Goal: Information Seeking & Learning: Check status

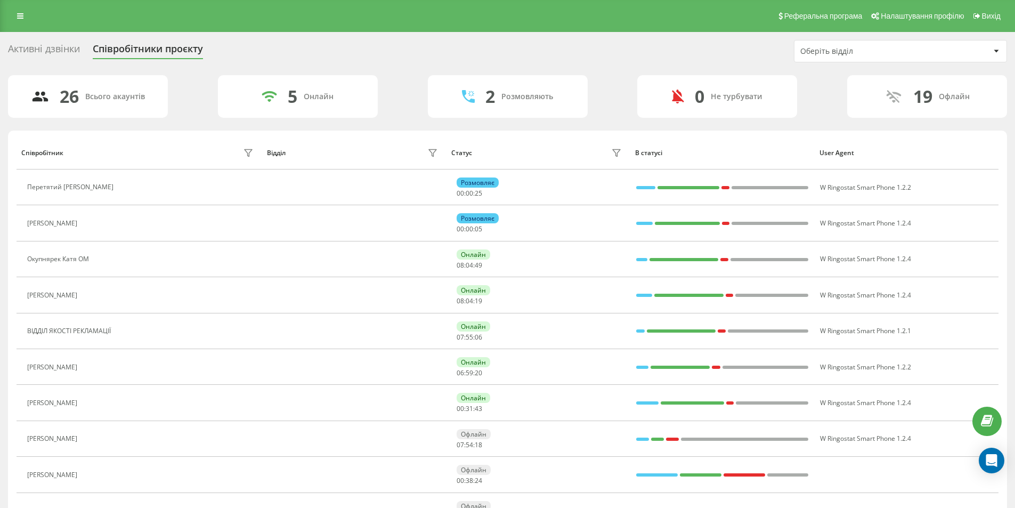
click at [14, 8] on div "Реферальна програма Налаштування профілю Вихід" at bounding box center [507, 16] width 1015 height 32
click at [21, 16] on icon at bounding box center [20, 15] width 6 height 7
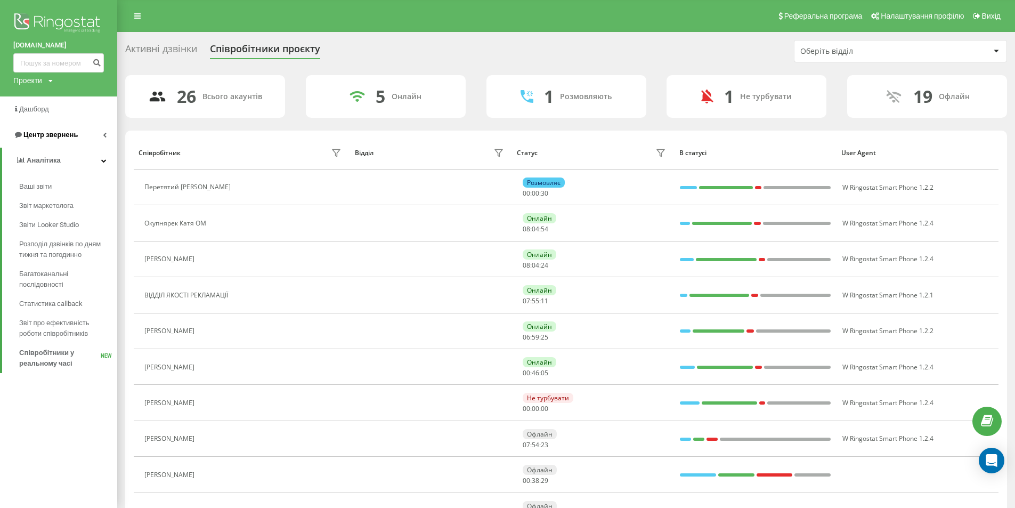
click at [83, 134] on link "Центр звернень" at bounding box center [58, 135] width 117 height 26
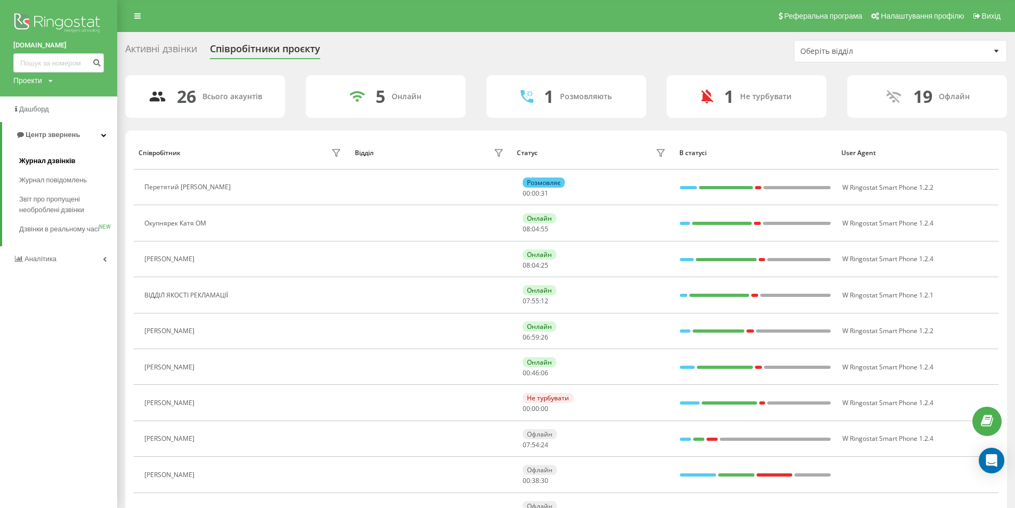
click at [62, 165] on span "Журнал дзвінків" at bounding box center [47, 161] width 56 height 11
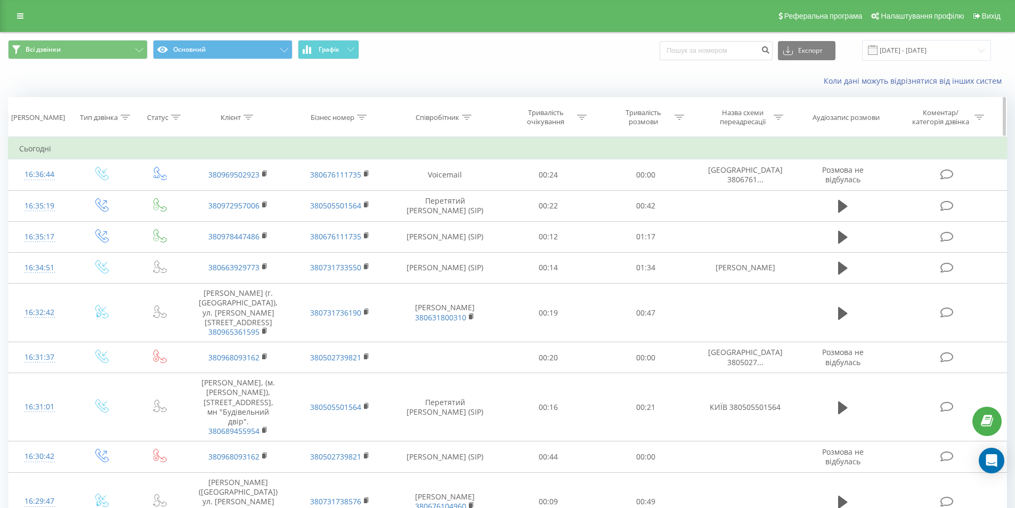
click at [466, 120] on div at bounding box center [467, 117] width 10 height 9
click at [454, 196] on input "text" at bounding box center [445, 193] width 94 height 19
type input "Сабодаш"
click at [477, 224] on div "Скасувати OK" at bounding box center [445, 215] width 94 height 24
click at [479, 215] on span "OK" at bounding box center [468, 214] width 30 height 17
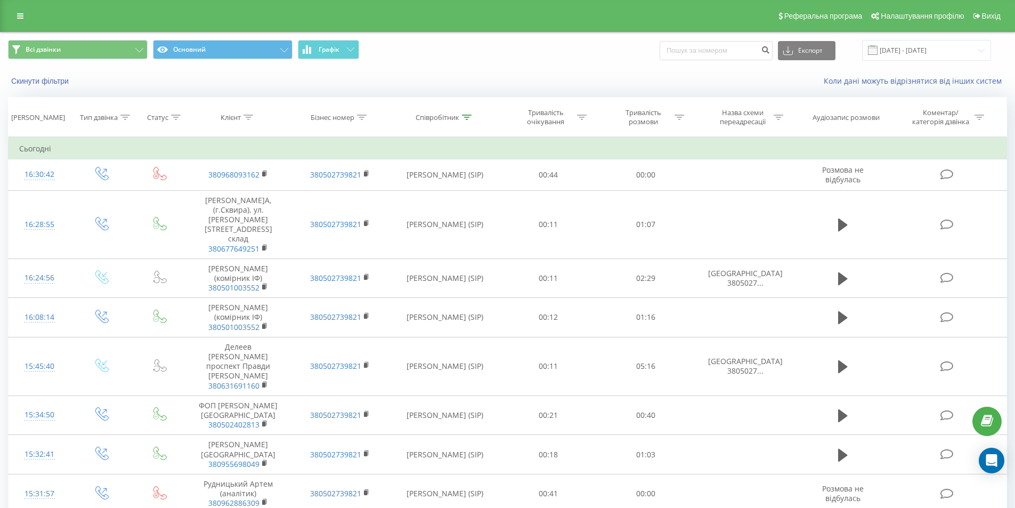
click at [99, 11] on div "Реферальна програма Налаштування профілю Вихід" at bounding box center [507, 16] width 1015 height 32
click at [22, 22] on link at bounding box center [20, 16] width 19 height 15
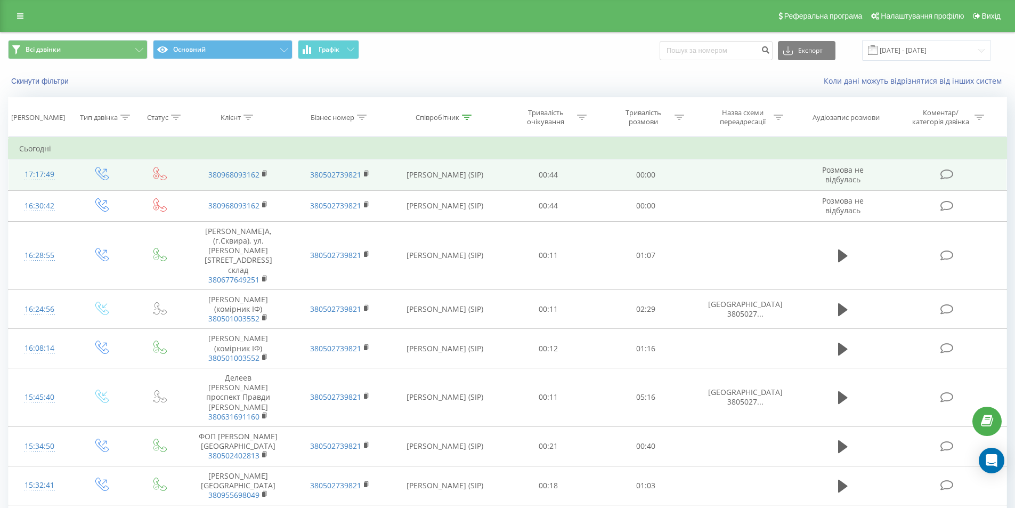
click at [262, 172] on td "380968093162" at bounding box center [238, 174] width 101 height 31
click at [264, 171] on icon at bounding box center [265, 173] width 6 height 7
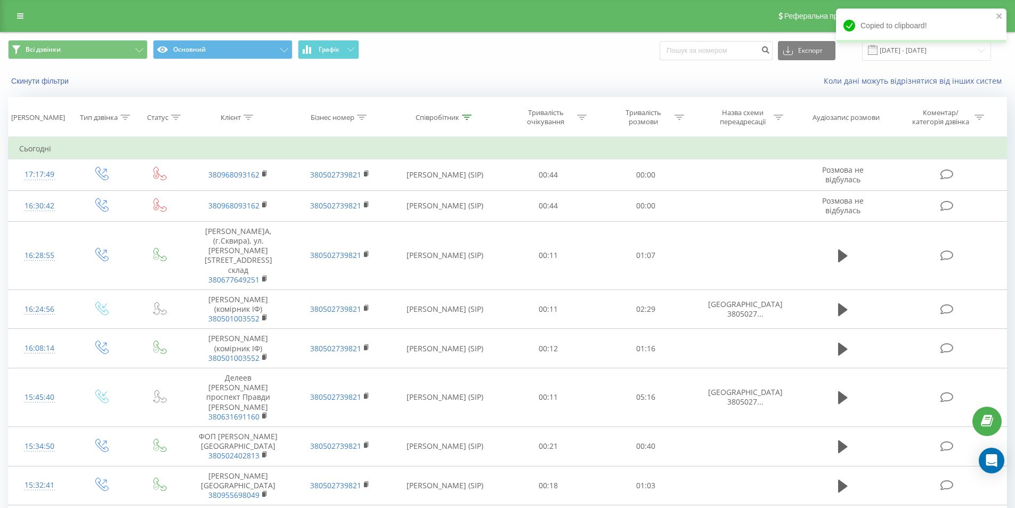
click at [117, 9] on div "Реферальна програма Налаштування профілю Вихід" at bounding box center [507, 16] width 1015 height 32
click at [999, 16] on icon "close" at bounding box center [998, 15] width 5 height 5
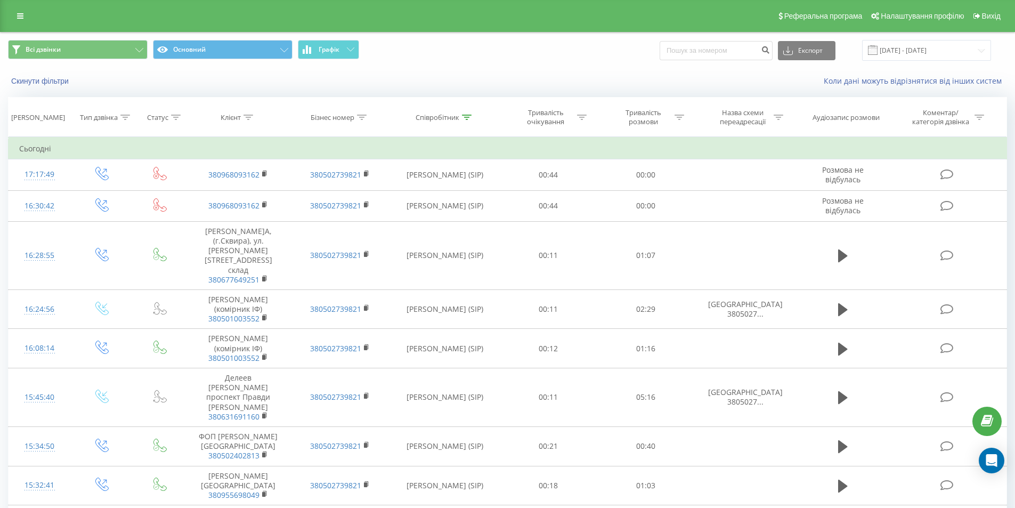
click at [101, 78] on div "Скинути фільтри" at bounding box center [191, 81] width 380 height 11
click at [19, 18] on icon at bounding box center [20, 15] width 6 height 7
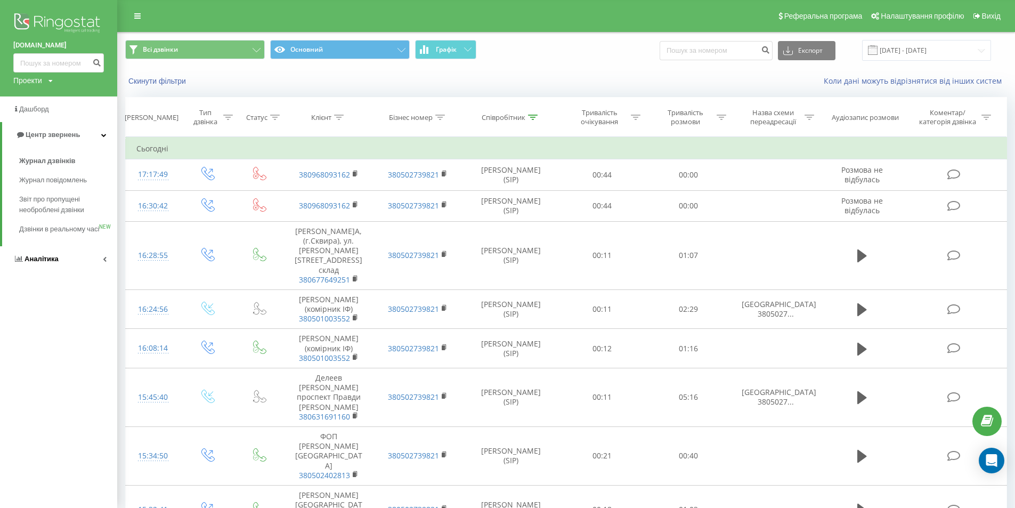
click at [45, 263] on span "Аналiтика" at bounding box center [42, 259] width 34 height 8
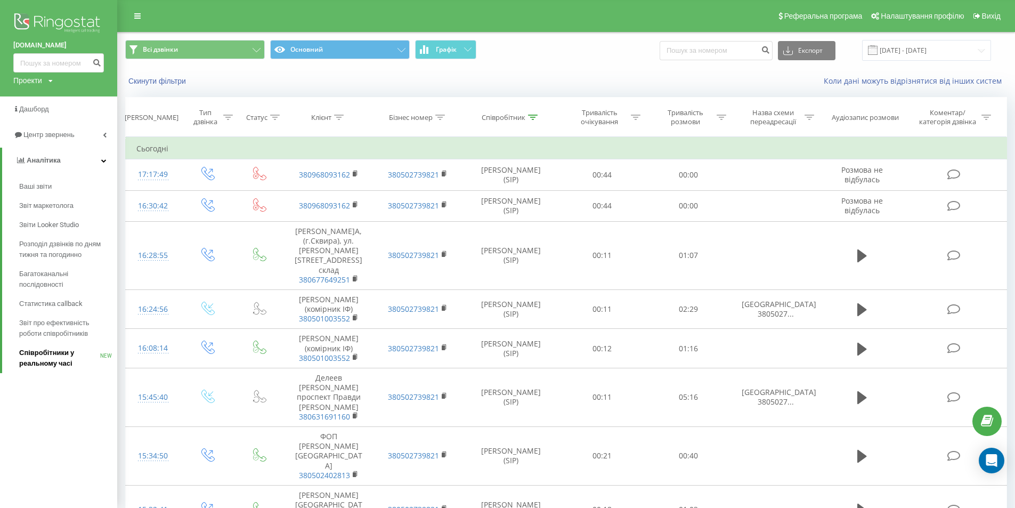
click at [68, 353] on span "Співробітники у реальному часі" at bounding box center [59, 357] width 81 height 21
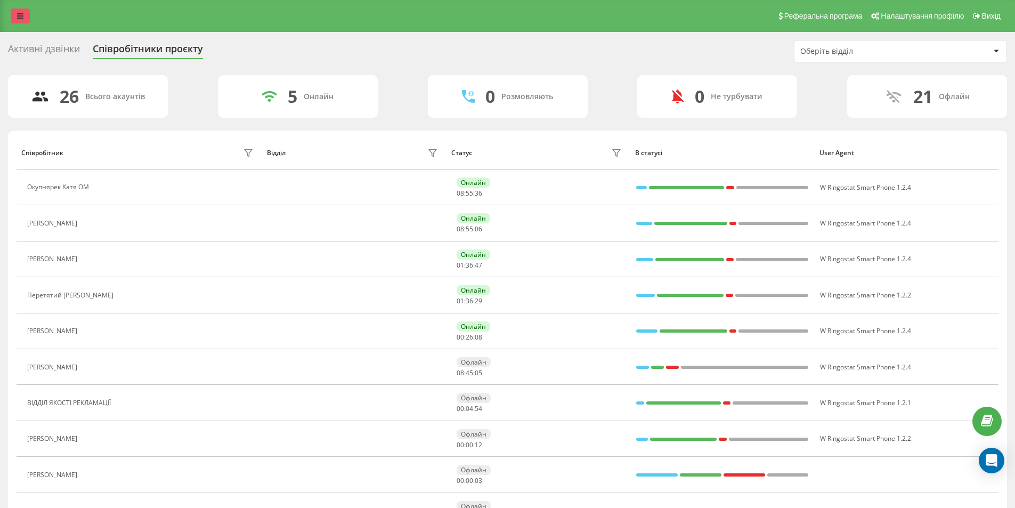
click at [11, 12] on link at bounding box center [20, 16] width 19 height 15
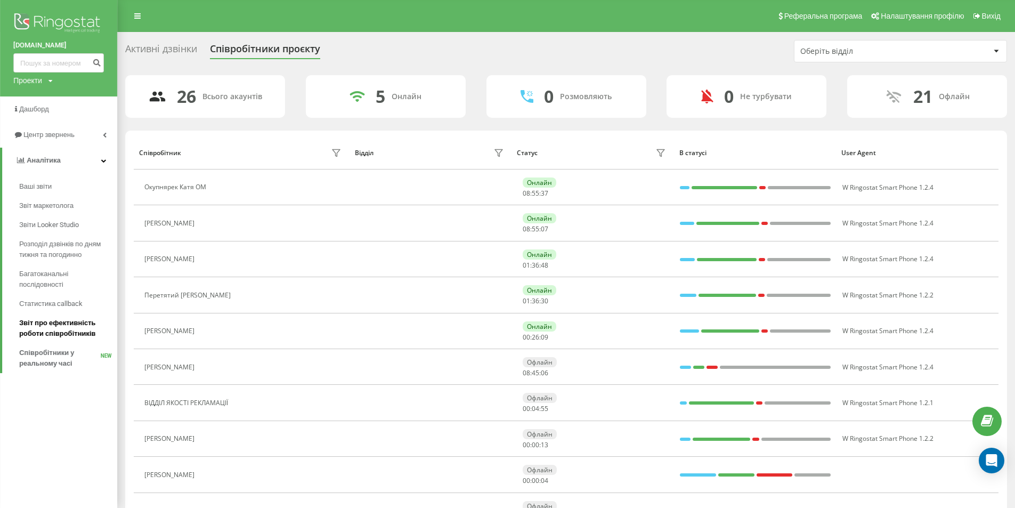
click at [45, 322] on span "Звіт про ефективність роботи співробітників" at bounding box center [65, 327] width 93 height 21
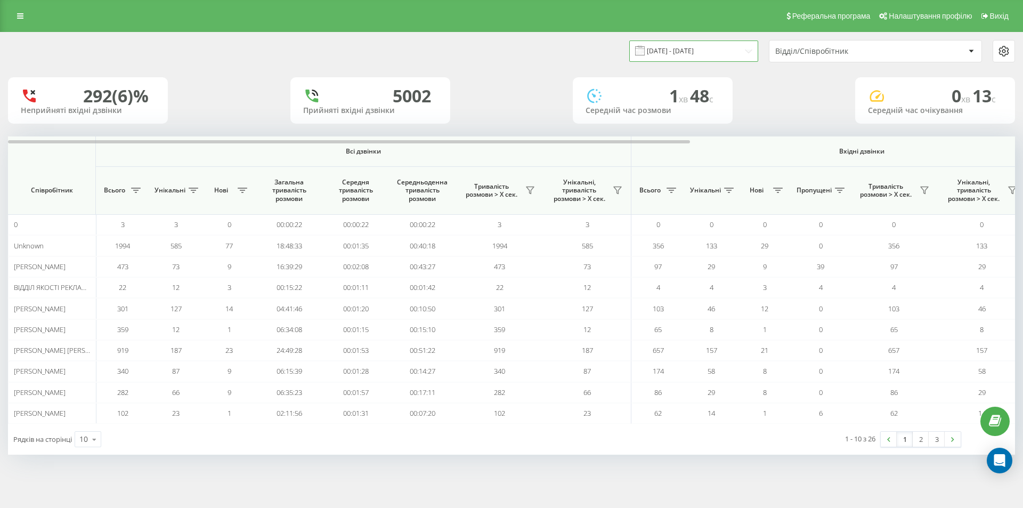
click at [722, 46] on input "[DATE] - [DATE]" at bounding box center [693, 50] width 129 height 21
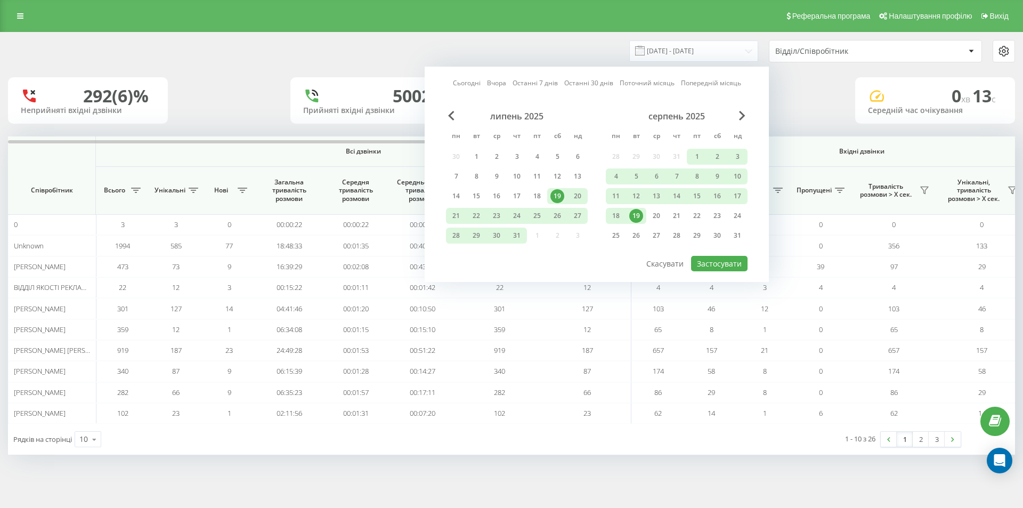
click at [636, 213] on div "19" at bounding box center [636, 216] width 14 height 14
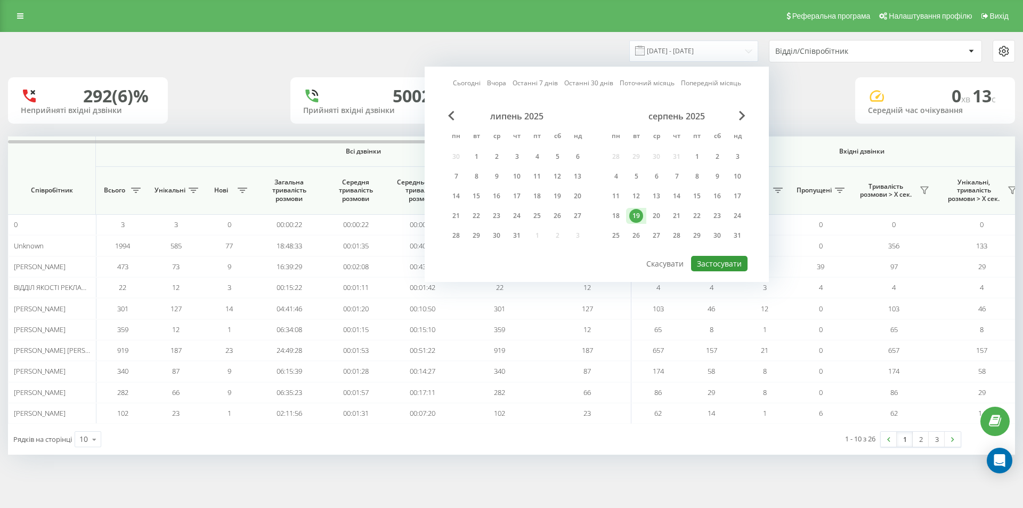
click at [720, 264] on button "Застосувати" at bounding box center [719, 263] width 56 height 15
type input "[DATE] - [DATE]"
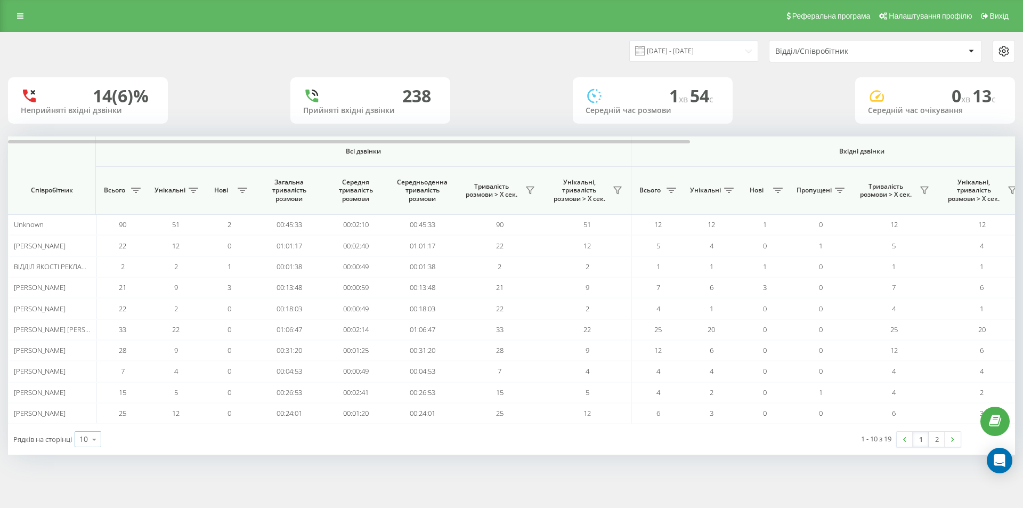
click at [93, 441] on icon at bounding box center [94, 439] width 16 height 21
click at [95, 390] on div "25" at bounding box center [88, 392] width 26 height 15
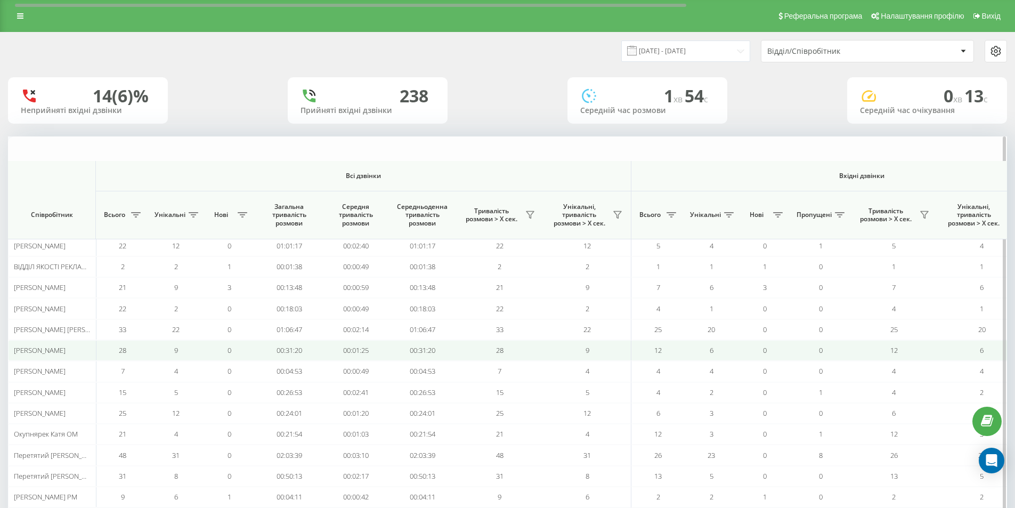
scroll to position [157, 0]
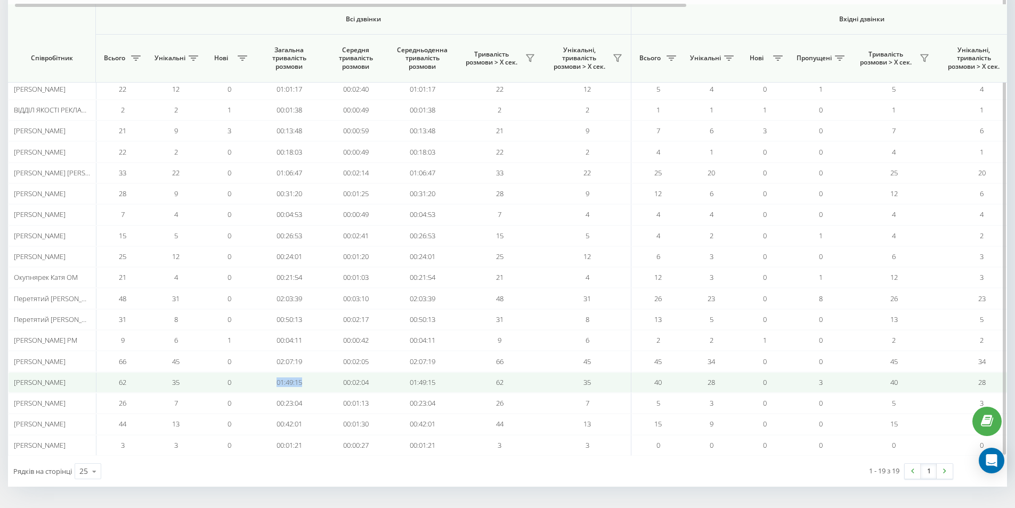
drag, startPoint x: 312, startPoint y: 378, endPoint x: 263, endPoint y: 381, distance: 49.1
click at [263, 381] on td "01:49:15" at bounding box center [289, 382] width 67 height 21
copy td "01:49:15"
